Goal: Book appointment/travel/reservation: Register for event/course

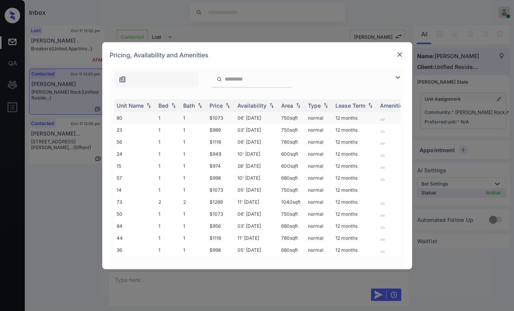
scroll to position [639, 0]
click at [161, 103] on div "Bed" at bounding box center [164, 105] width 10 height 7
drag, startPoint x: 204, startPoint y: 116, endPoint x: 230, endPoint y: 117, distance: 25.6
click at [230, 117] on tr "73 2 2 $1289 11' Oct 25 1040 sqft normal 12 months" at bounding box center [316, 118] width 405 height 12
copy tr "$1289"
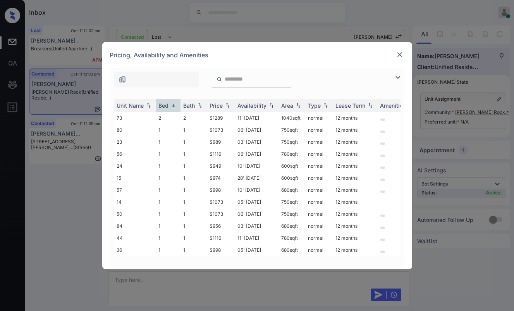
click at [400, 48] on div "Pricing, Availability and Amenities" at bounding box center [257, 55] width 310 height 26
click at [400, 55] on img at bounding box center [400, 55] width 8 height 8
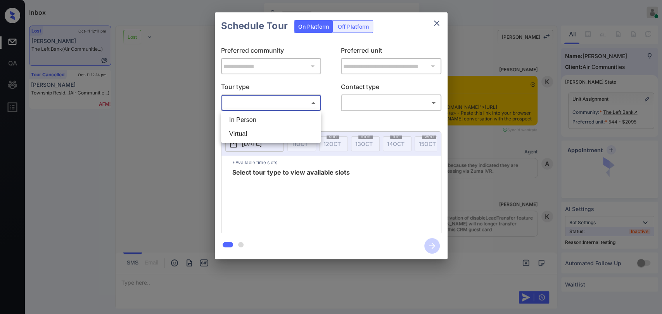
scroll to position [5257, 0]
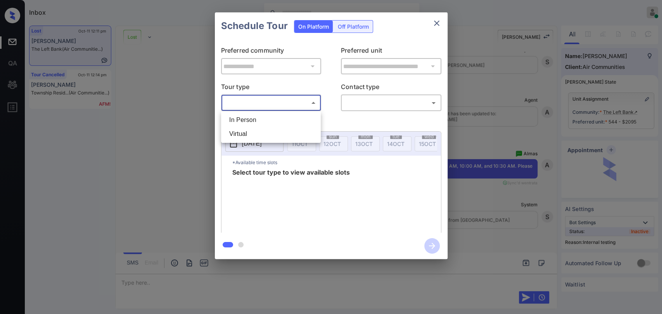
drag, startPoint x: 0, startPoint y: 0, endPoint x: 249, endPoint y: 119, distance: 275.9
click at [249, 119] on li "In Person" at bounding box center [271, 120] width 96 height 14
type input "********"
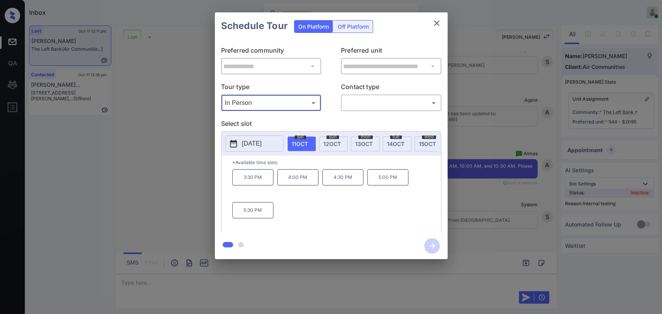
click at [366, 143] on span "13 OCT" at bounding box center [363, 144] width 17 height 7
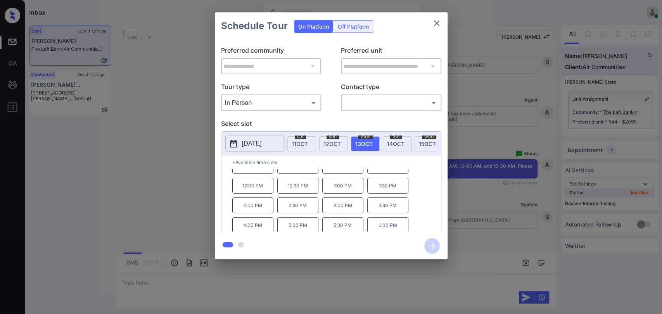
scroll to position [0, 0]
click at [434, 21] on icon "close" at bounding box center [436, 23] width 5 height 5
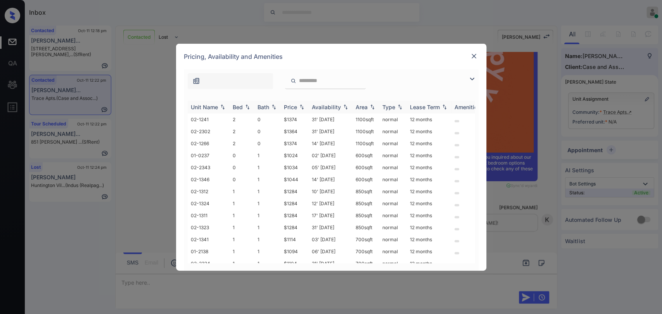
click at [233, 106] on div "Bed" at bounding box center [238, 107] width 10 height 7
drag, startPoint x: 289, startPoint y: 154, endPoint x: 300, endPoint y: 155, distance: 11.4
click at [300, 155] on td "$1384" at bounding box center [295, 156] width 28 height 12
drag, startPoint x: 279, startPoint y: 145, endPoint x: 304, endPoint y: 141, distance: 25.1
click at [304, 141] on tr "02-1266 2 0 $1374 14' Nov 25 1100 sqft normal 12 months" at bounding box center [390, 144] width 405 height 12
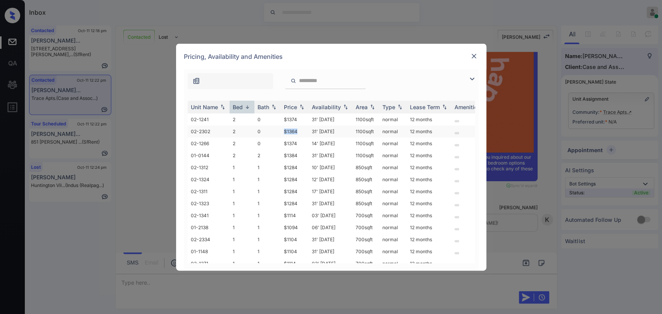
drag, startPoint x: 282, startPoint y: 128, endPoint x: 305, endPoint y: 128, distance: 23.6
click at [305, 128] on td "$1364" at bounding box center [295, 132] width 28 height 12
copy td "$1364"
click at [472, 53] on img at bounding box center [474, 56] width 8 height 8
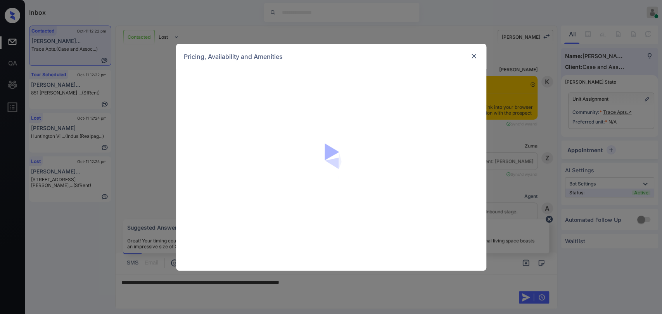
scroll to position [680, 0]
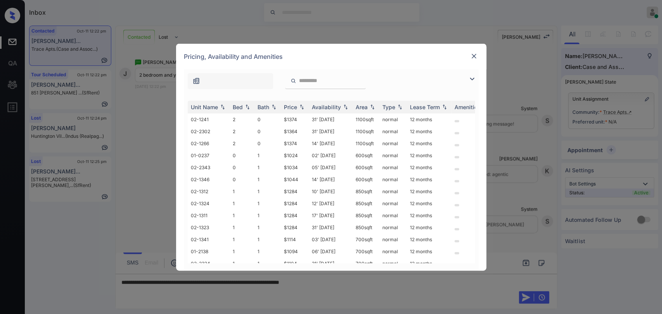
click at [475, 56] on img at bounding box center [474, 56] width 8 height 8
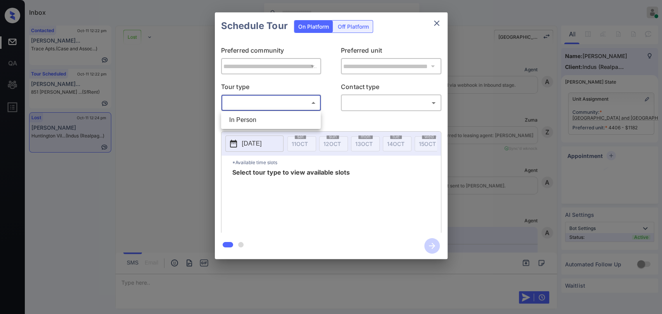
scroll to position [6726, 0]
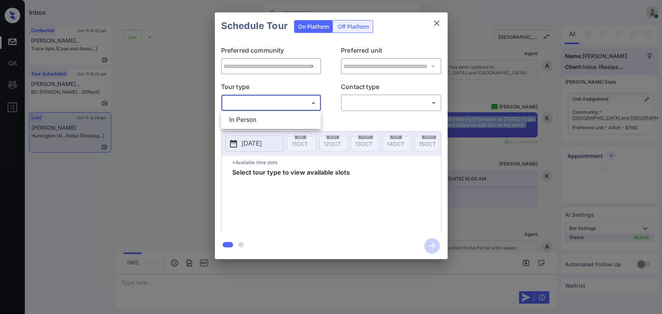
click at [258, 116] on li "In Person" at bounding box center [271, 120] width 96 height 14
type input "********"
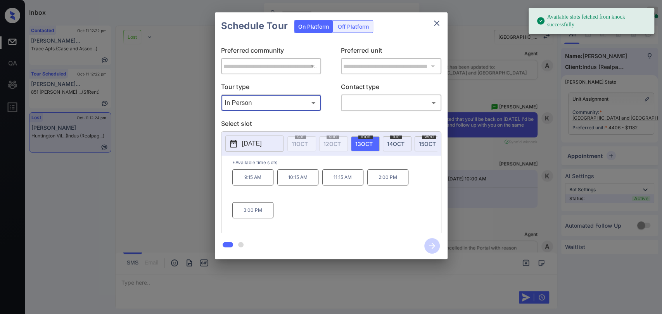
click at [267, 133] on div "2025-10-13 sat 11 OCT sun 12 OCT mon 13 OCT tue 14 OCT wed 15 OCT thu 16 OCT fr…" at bounding box center [330, 144] width 219 height 24
click at [261, 142] on p "[DATE]" at bounding box center [252, 143] width 20 height 9
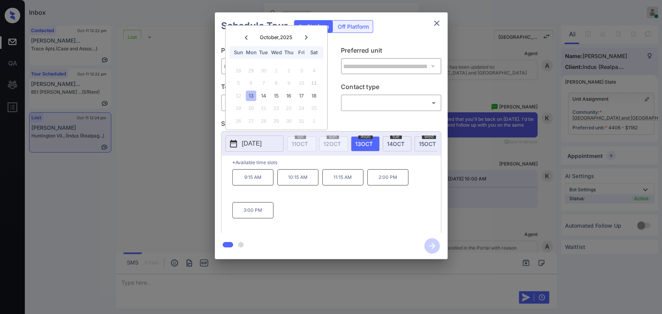
click at [436, 22] on icon "close" at bounding box center [436, 23] width 5 height 5
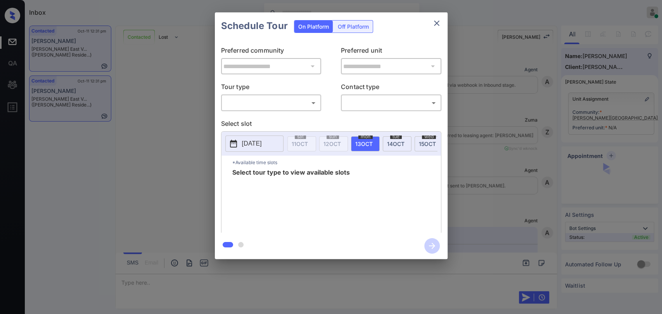
scroll to position [1143, 0]
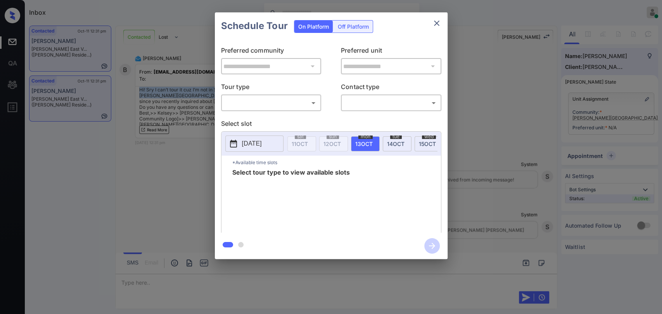
click at [268, 104] on body "Inbox [PERSON_NAME] [PERSON_NAME] Online Set yourself offline Set yourself on b…" at bounding box center [331, 157] width 662 height 314
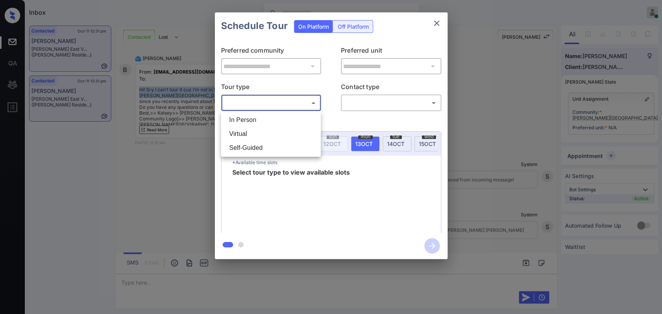
click at [249, 117] on li "In Person" at bounding box center [271, 120] width 96 height 14
type input "********"
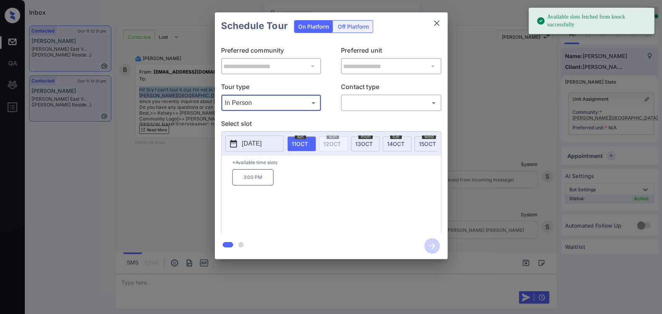
click at [254, 144] on p "[DATE]" at bounding box center [252, 143] width 20 height 9
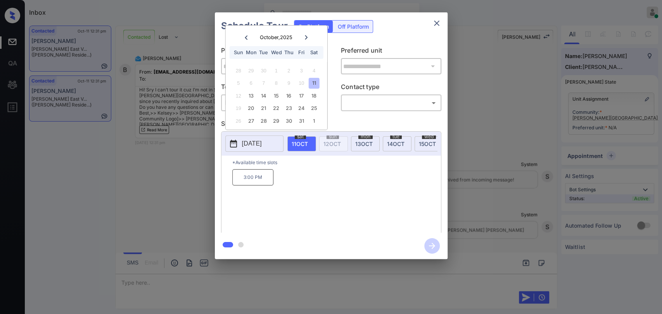
click at [306, 36] on icon at bounding box center [306, 37] width 3 height 4
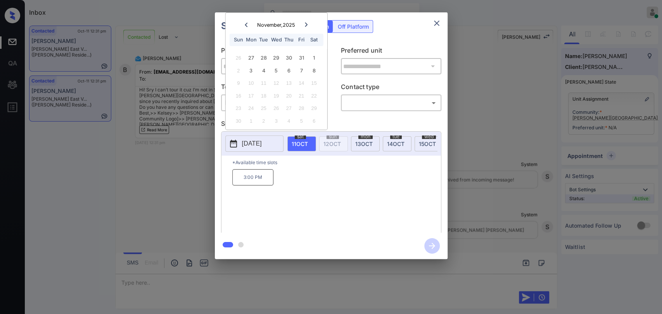
click at [307, 24] on icon at bounding box center [306, 24] width 3 height 4
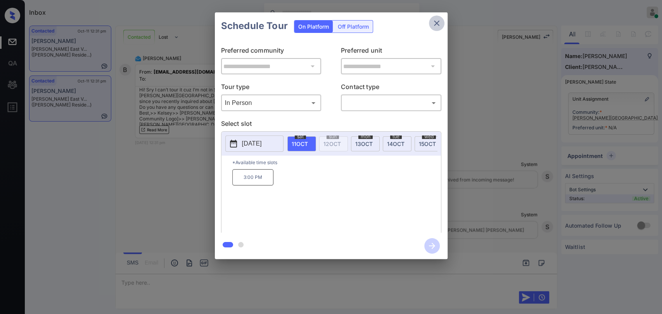
click at [436, 22] on icon "close" at bounding box center [436, 23] width 5 height 5
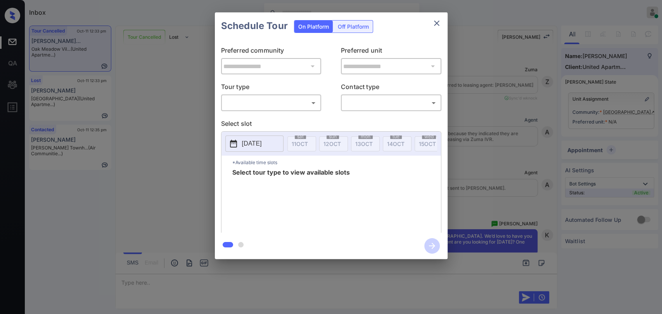
scroll to position [4400, 0]
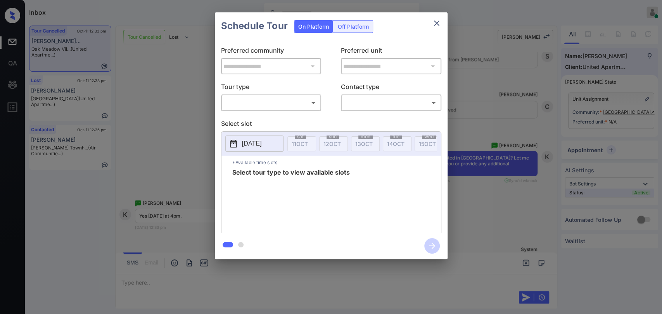
click at [437, 26] on icon "close" at bounding box center [436, 23] width 9 height 9
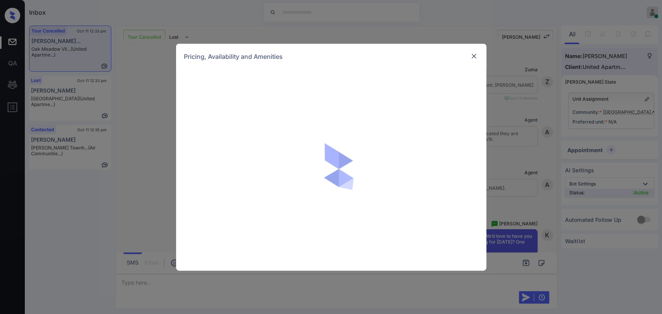
scroll to position [4400, 0]
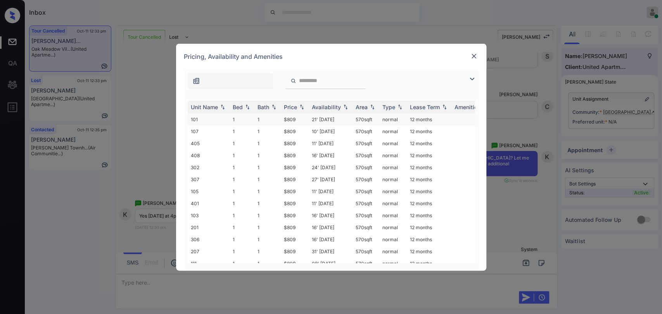
click at [242, 116] on td "1" at bounding box center [241, 120] width 25 height 12
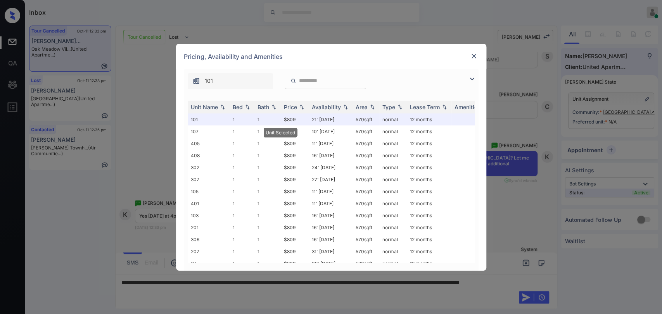
click at [468, 57] on div "Pricing, Availability and Amenities" at bounding box center [331, 57] width 310 height 26
click at [471, 60] on img at bounding box center [474, 56] width 8 height 8
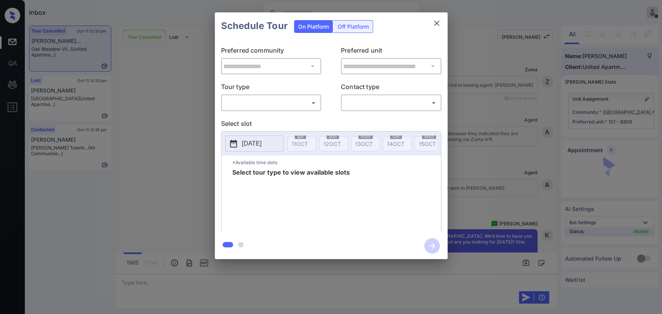
scroll to position [4400, 0]
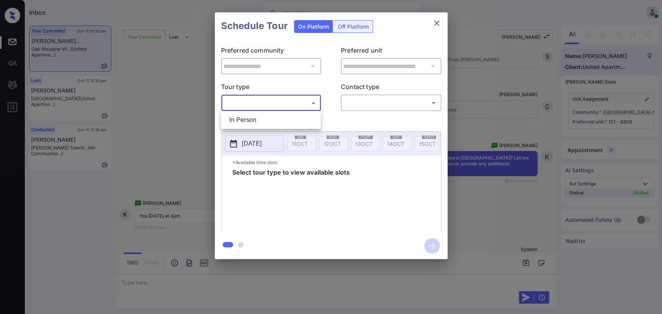
click at [251, 97] on body "Inbox Danielle Dela Cruz Online Set yourself offline Set yourself on break Prof…" at bounding box center [331, 157] width 662 height 314
click at [240, 124] on li "In Person" at bounding box center [271, 120] width 96 height 14
type input "********"
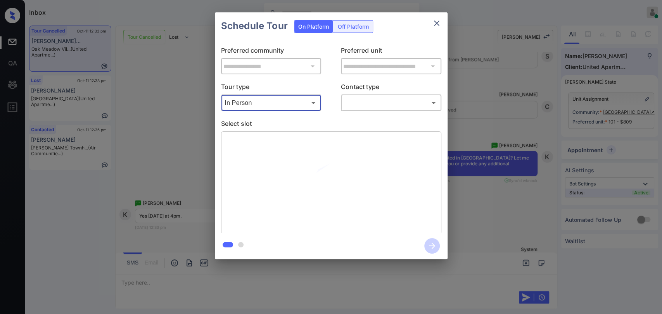
click at [375, 105] on body "Inbox Danielle Dela Cruz Online Set yourself offline Set yourself on break Prof…" at bounding box center [331, 157] width 662 height 314
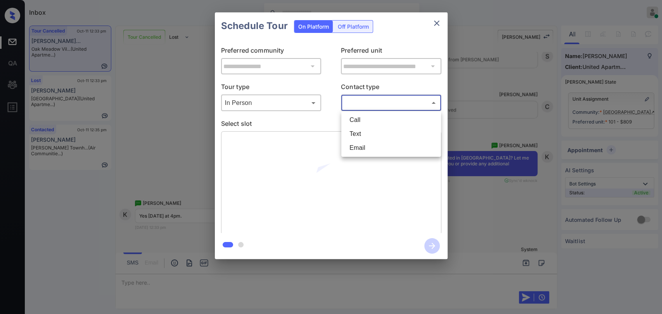
click at [370, 134] on li "Text" at bounding box center [391, 134] width 96 height 14
type input "****"
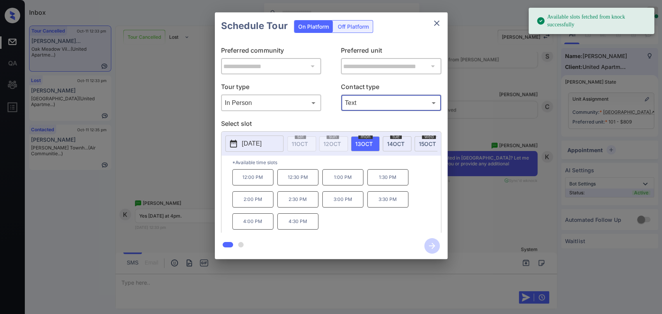
click at [262, 141] on p "2025-10-13" at bounding box center [252, 143] width 20 height 9
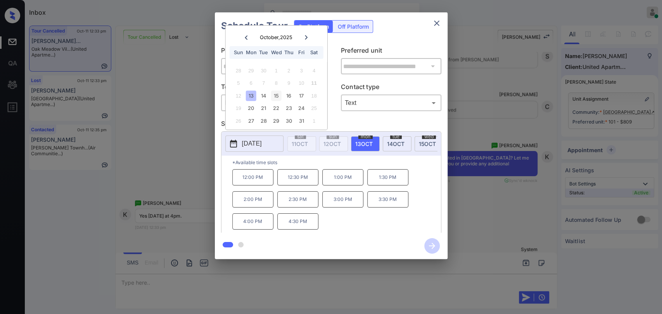
click at [279, 95] on div "15" at bounding box center [276, 96] width 10 height 10
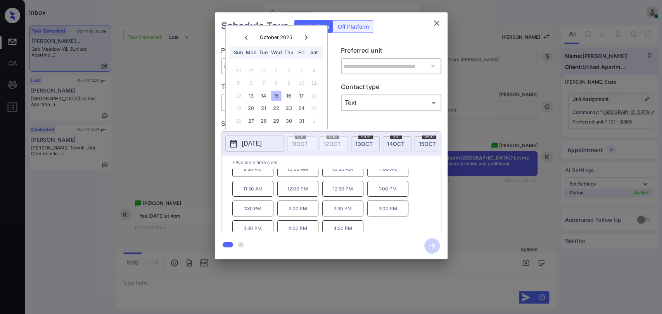
scroll to position [12, 0]
click at [295, 227] on p "4:00 PM" at bounding box center [297, 224] width 41 height 16
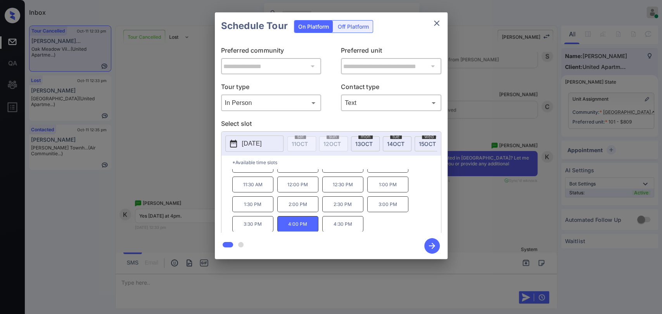
click at [430, 243] on icon "button" at bounding box center [432, 246] width 16 height 16
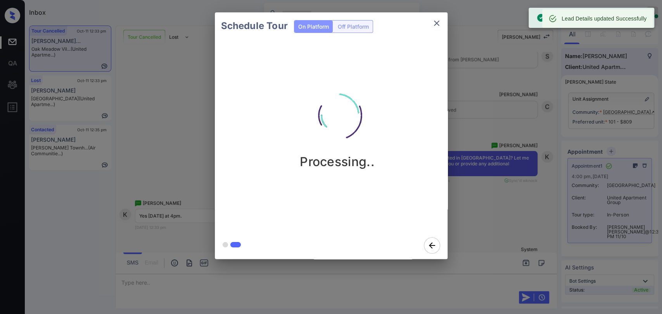
click at [150, 94] on div "Schedule Tour On Platform Off Platform Processing.." at bounding box center [331, 136] width 662 height 272
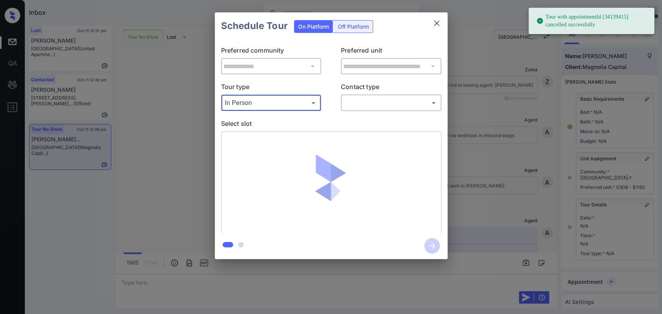
scroll to position [72, 0]
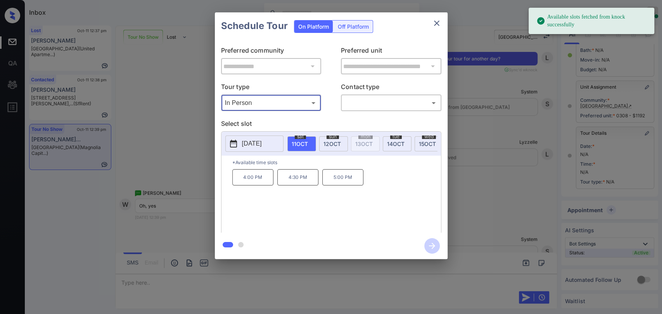
drag, startPoint x: 254, startPoint y: 141, endPoint x: 262, endPoint y: 140, distance: 8.2
click at [254, 141] on p "[DATE]" at bounding box center [252, 143] width 20 height 9
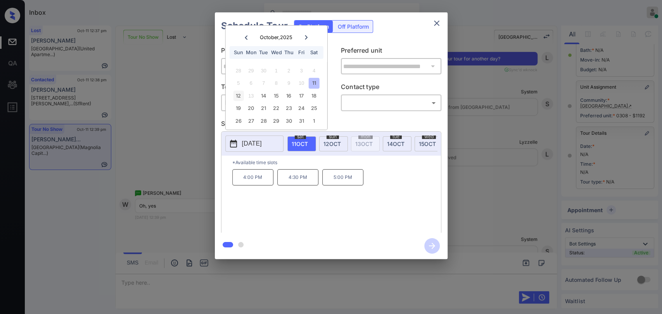
click at [239, 94] on div "12" at bounding box center [238, 96] width 10 height 10
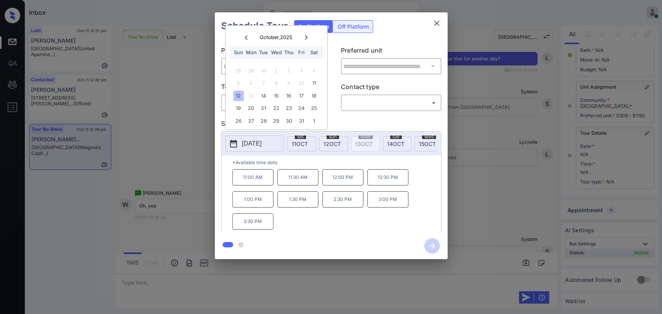
click at [434, 24] on icon "close" at bounding box center [436, 23] width 9 height 9
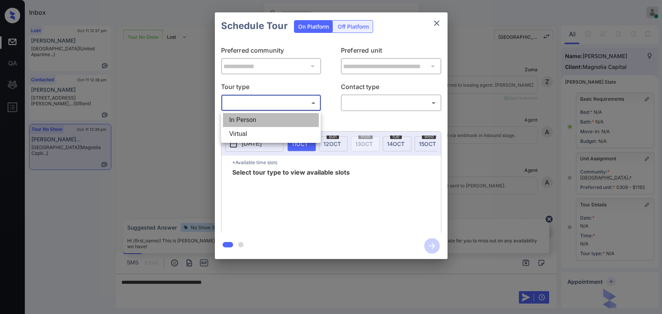
click at [257, 117] on li "In Person" at bounding box center [271, 120] width 96 height 14
type input "********"
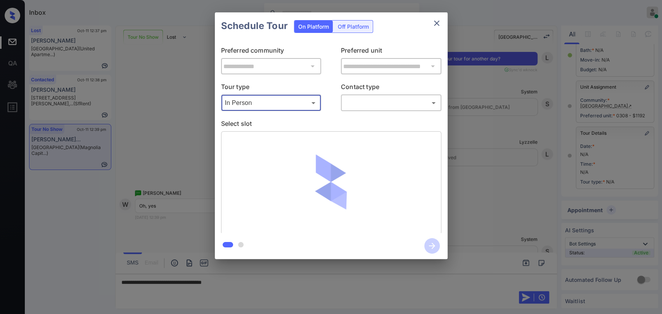
scroll to position [72, 0]
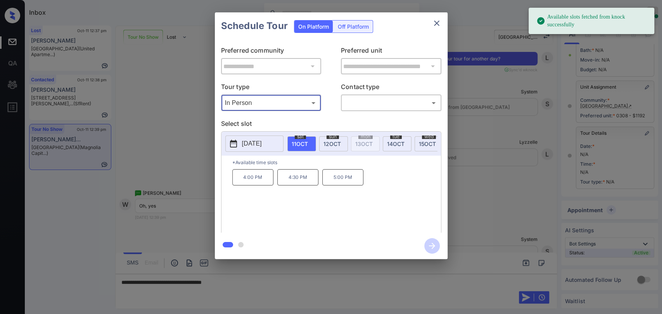
click at [326, 141] on span "12 OCT" at bounding box center [331, 144] width 17 height 7
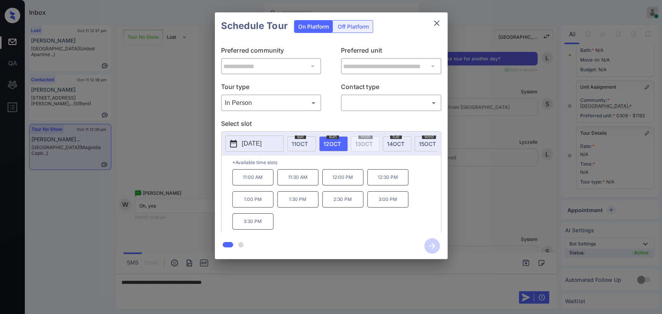
click at [436, 19] on icon "close" at bounding box center [436, 23] width 9 height 9
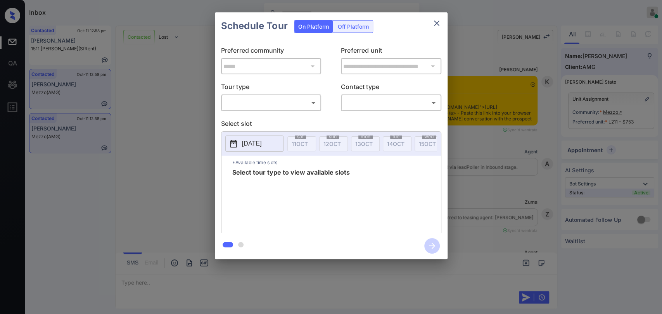
click at [261, 100] on body "Inbox [PERSON_NAME] [PERSON_NAME] Online Set yourself offline Set yourself on b…" at bounding box center [331, 157] width 662 height 314
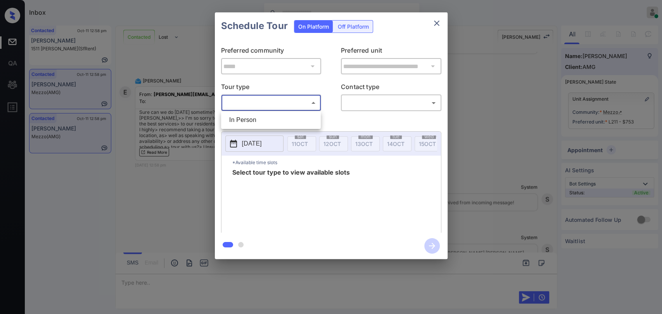
click at [246, 119] on li "In Person" at bounding box center [271, 120] width 96 height 14
type input "********"
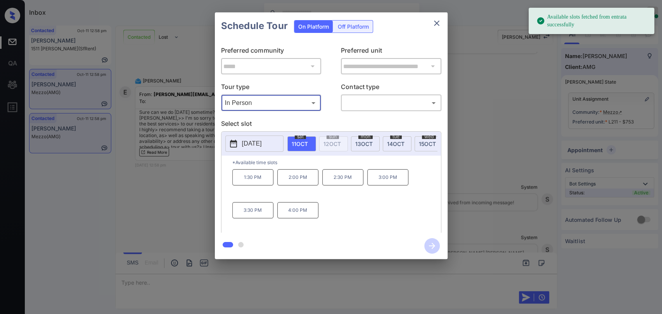
click at [391, 142] on span "[DATE]" at bounding box center [395, 144] width 17 height 7
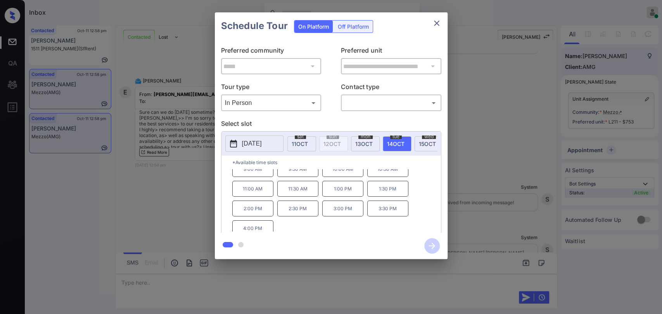
scroll to position [12, 0]
click at [440, 21] on icon "close" at bounding box center [436, 23] width 9 height 9
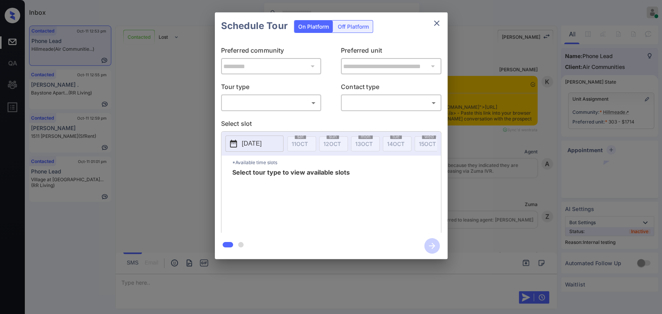
scroll to position [2764, 0]
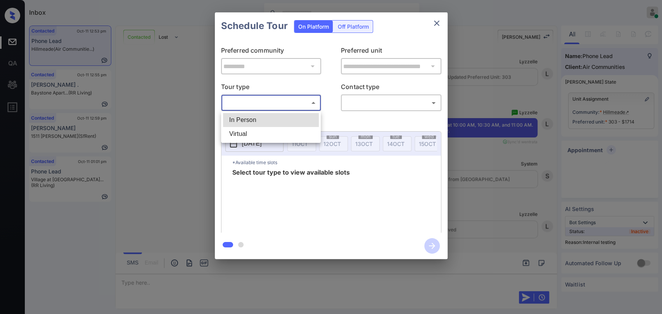
click at [262, 104] on body "Inbox [PERSON_NAME] [PERSON_NAME] Online Set yourself offline Set yourself on b…" at bounding box center [331, 157] width 662 height 314
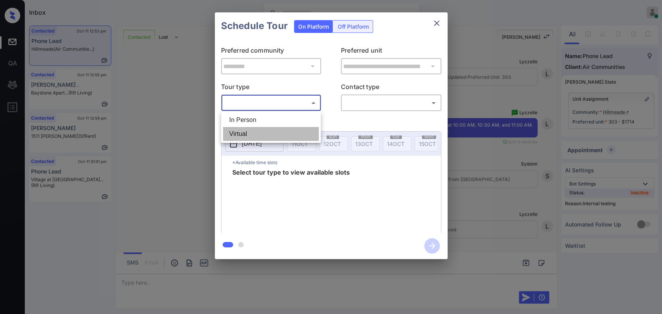
click at [240, 130] on li "Virtual" at bounding box center [271, 134] width 96 height 14
type input "*******"
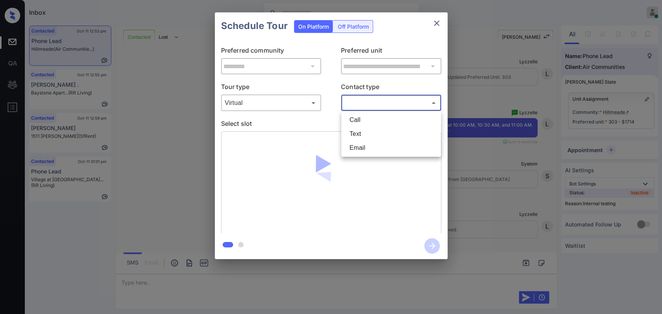
click at [378, 103] on body "Inbox [PERSON_NAME] [PERSON_NAME] Online Set yourself offline Set yourself on b…" at bounding box center [331, 157] width 662 height 314
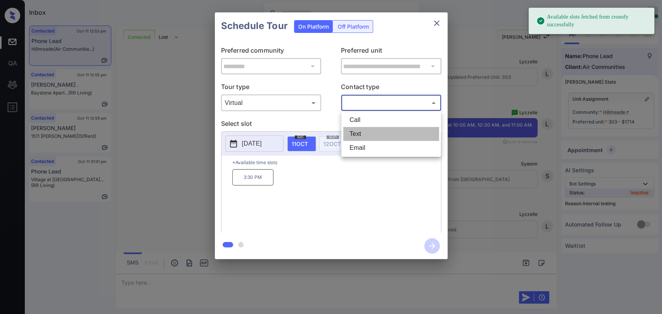
click at [354, 134] on li "Text" at bounding box center [391, 134] width 96 height 14
type input "****"
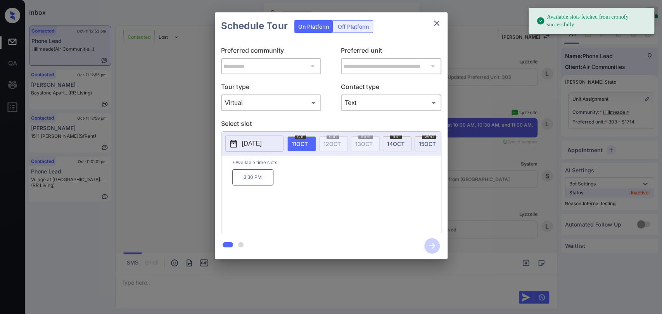
click at [261, 143] on p "[DATE]" at bounding box center [252, 143] width 20 height 9
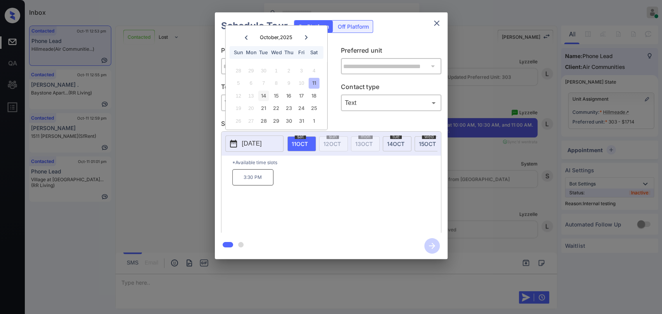
click at [259, 96] on div "14" at bounding box center [263, 96] width 10 height 10
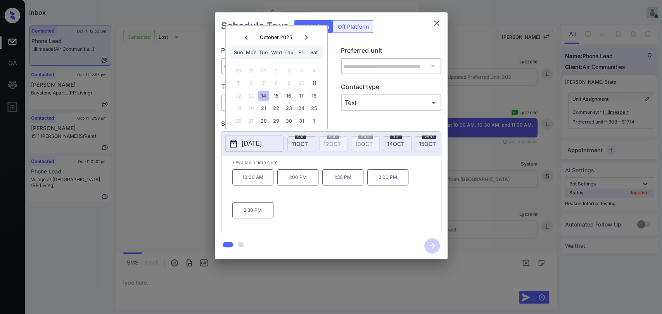
click at [247, 178] on p "10:00 AM" at bounding box center [252, 177] width 41 height 16
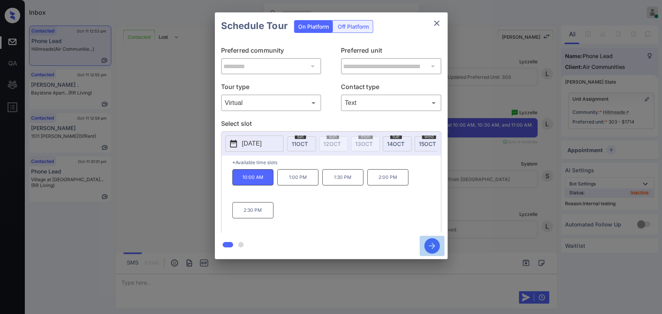
click at [431, 243] on icon "button" at bounding box center [432, 246] width 16 height 16
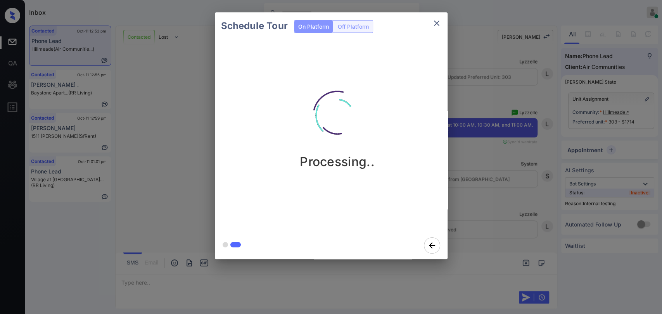
click at [136, 164] on div "Schedule Tour On Platform Off Platform Processing.." at bounding box center [331, 136] width 662 height 272
